Goal: Find specific page/section: Find specific page/section

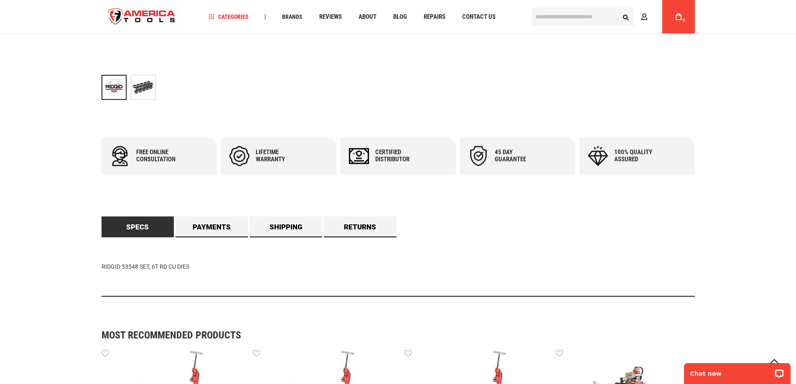
scroll to position [376, 0]
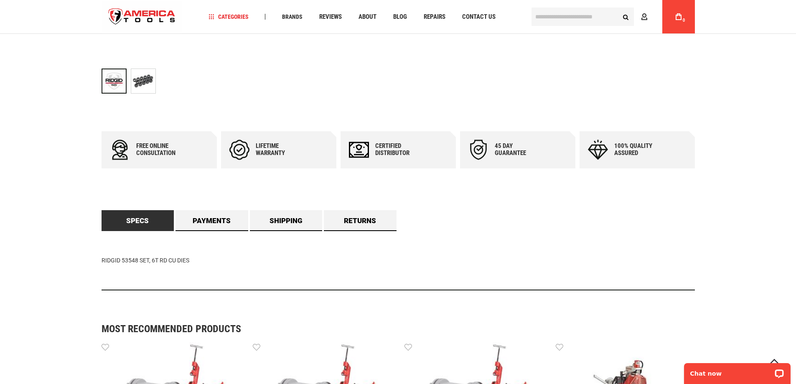
click at [143, 85] on img "RIDGID 53548 6T COPPER ROUND DIE SET" at bounding box center [143, 81] width 24 height 24
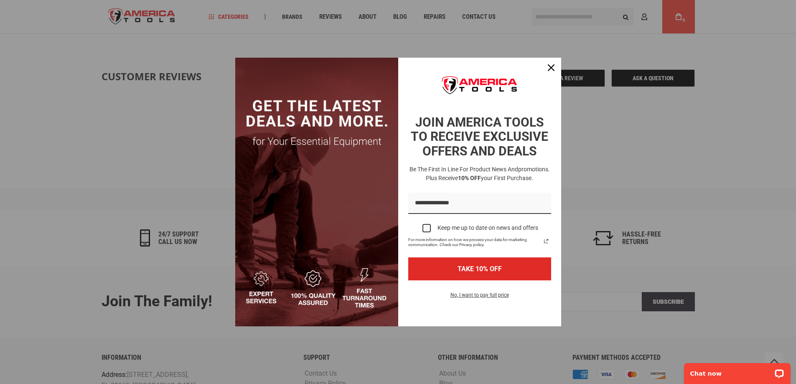
scroll to position [919, 0]
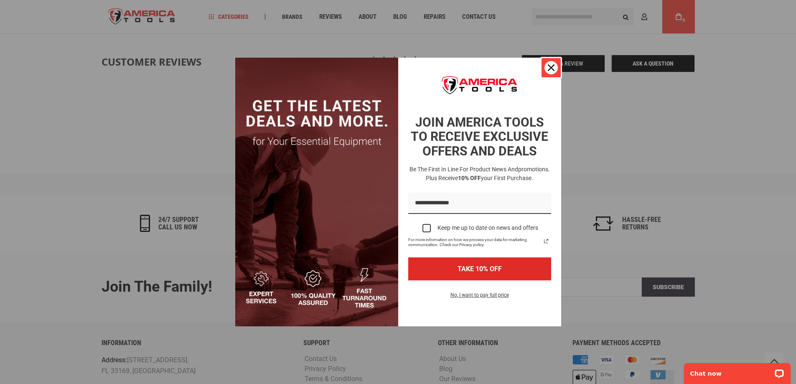
click at [550, 63] on div "Close" at bounding box center [550, 67] width 13 height 13
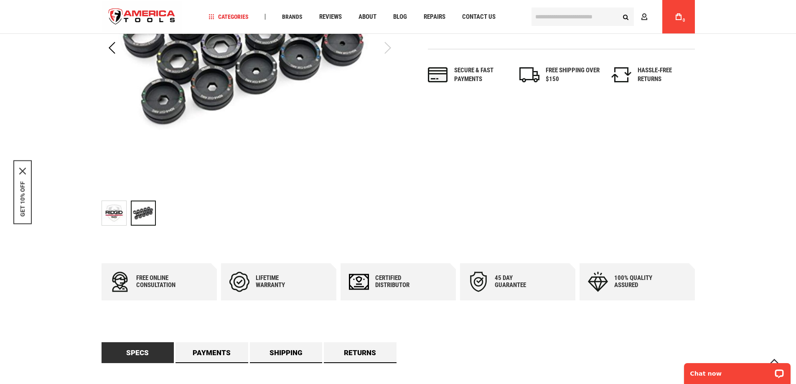
scroll to position [355, 0]
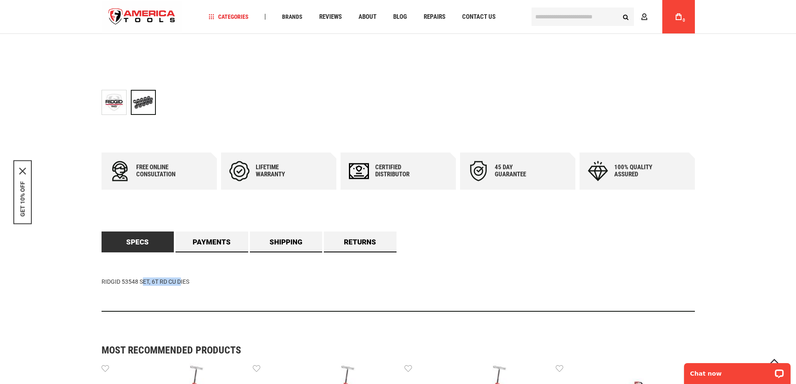
drag, startPoint x: 137, startPoint y: 283, endPoint x: 177, endPoint y: 283, distance: 40.5
click at [177, 283] on div "RIDGID 53548 SET, 6T RD CU DIES" at bounding box center [397, 281] width 593 height 59
click at [208, 284] on div "RIDGID 53548 SET, 6T RD CU DIES" at bounding box center [397, 281] width 593 height 59
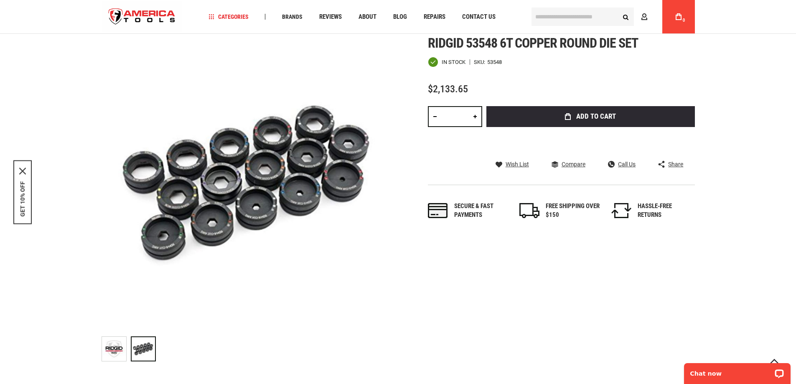
scroll to position [104, 0]
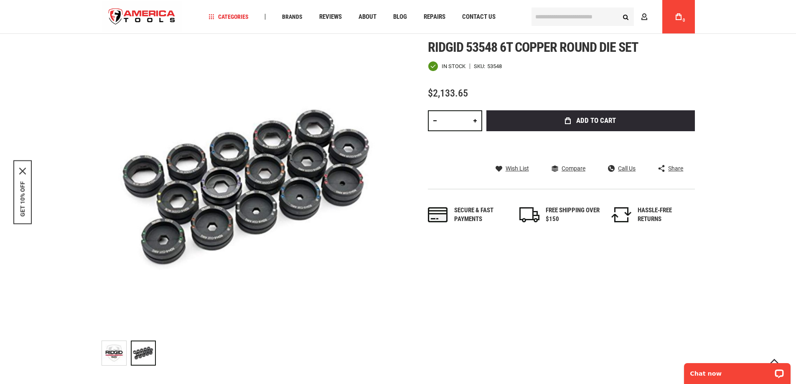
click at [484, 46] on span "Ridgid 53548 6t copper round die set" at bounding box center [533, 47] width 210 height 16
click at [481, 48] on span "Ridgid 53548 6t copper round die set" at bounding box center [533, 47] width 210 height 16
click at [494, 309] on div "Skip to the end of the images gallery Skip to the beginning of the images galle…" at bounding box center [397, 205] width 593 height 330
